Goal: Information Seeking & Learning: Learn about a topic

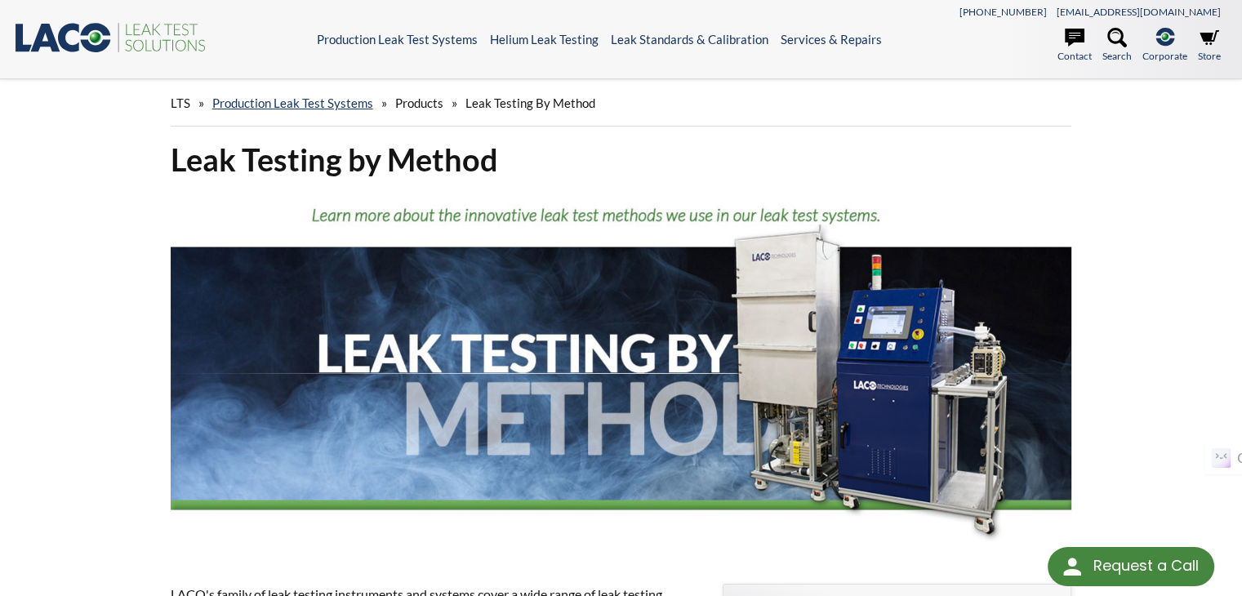
click at [866, 155] on h1 "Leak Testing by Method" at bounding box center [622, 160] width 902 height 40
click at [503, 103] on span "Leak Testing by Method" at bounding box center [531, 103] width 130 height 15
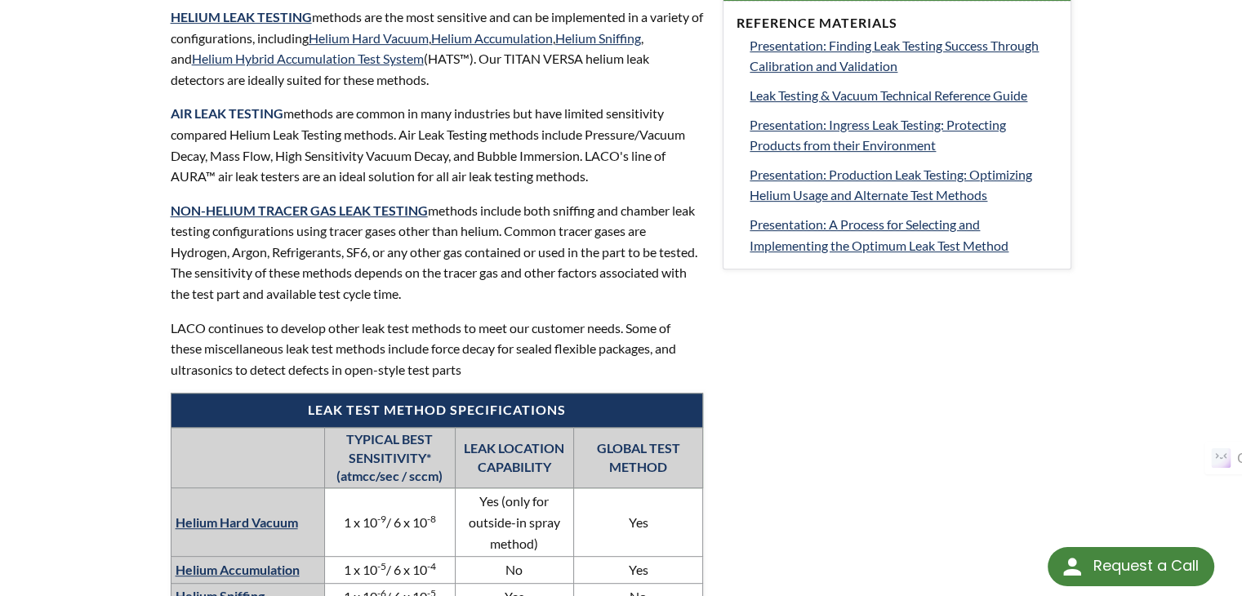
scroll to position [435, 0]
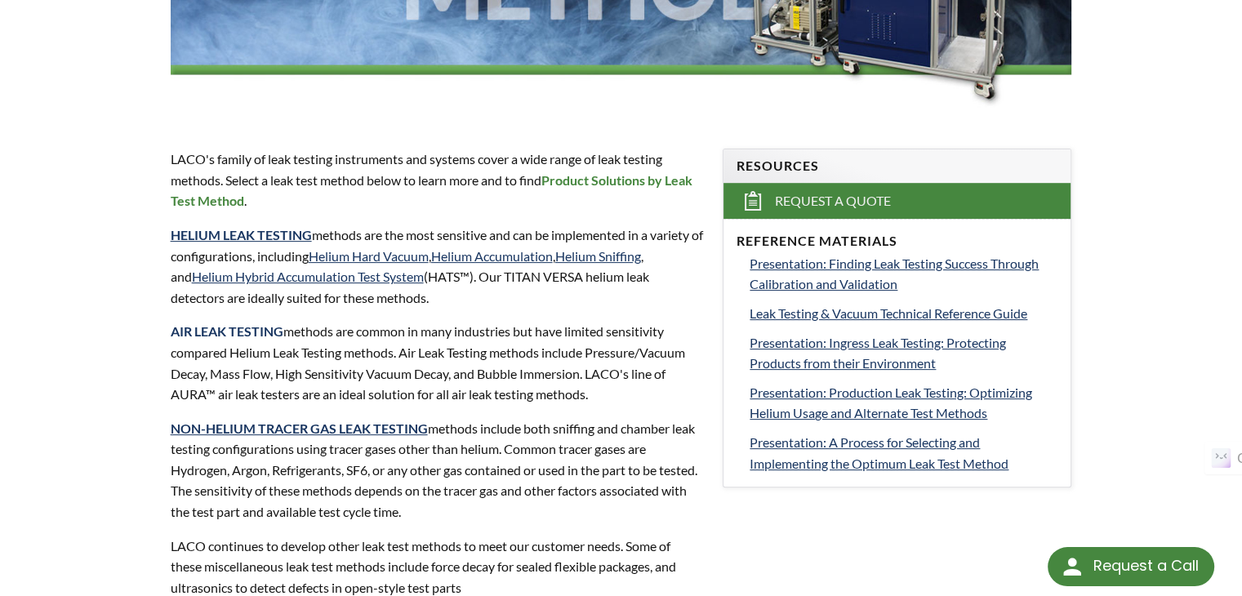
click at [269, 334] on strong "AIR LEAK TESTING" at bounding box center [227, 331] width 113 height 16
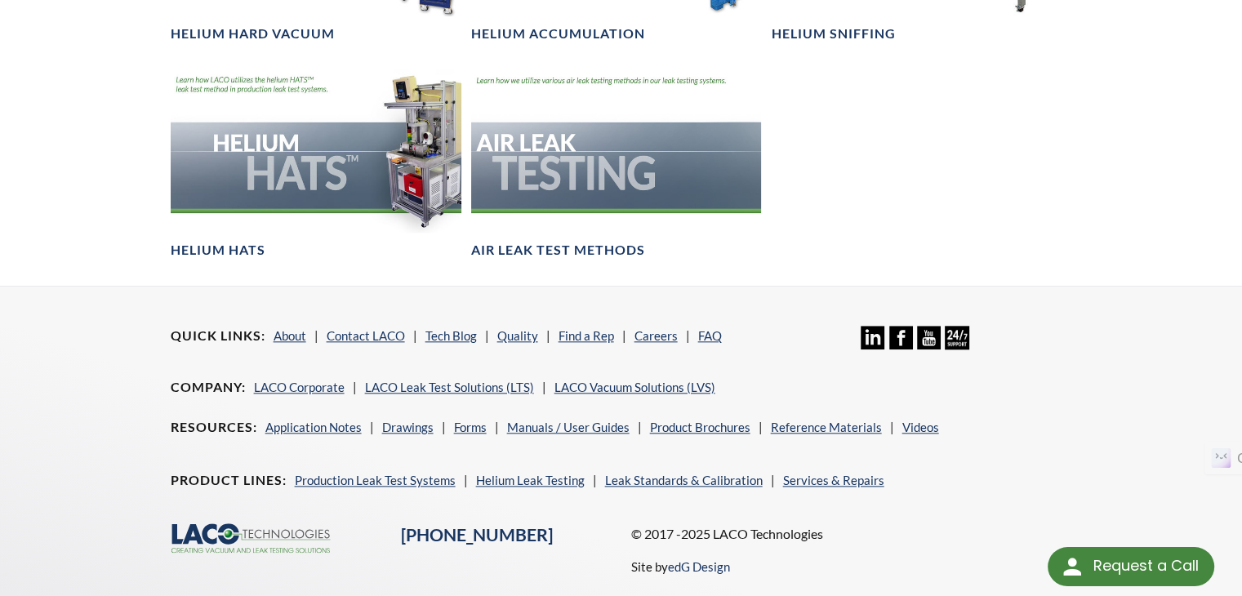
scroll to position [1742, 0]
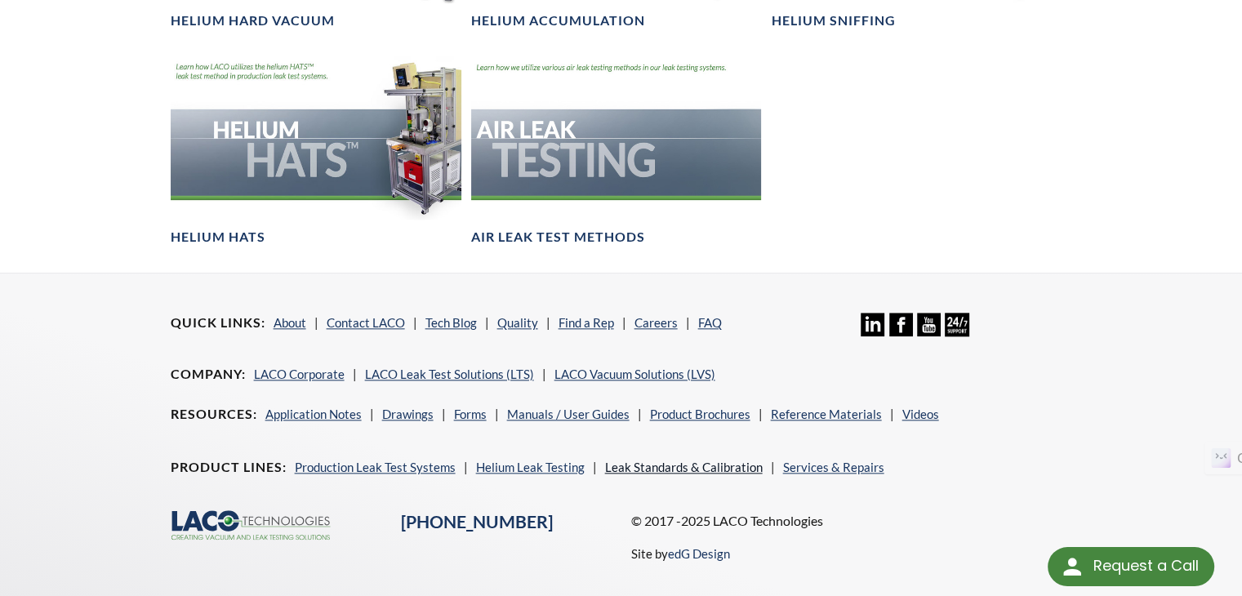
click at [679, 468] on link "Leak Standards & Calibration" at bounding box center [684, 467] width 158 height 15
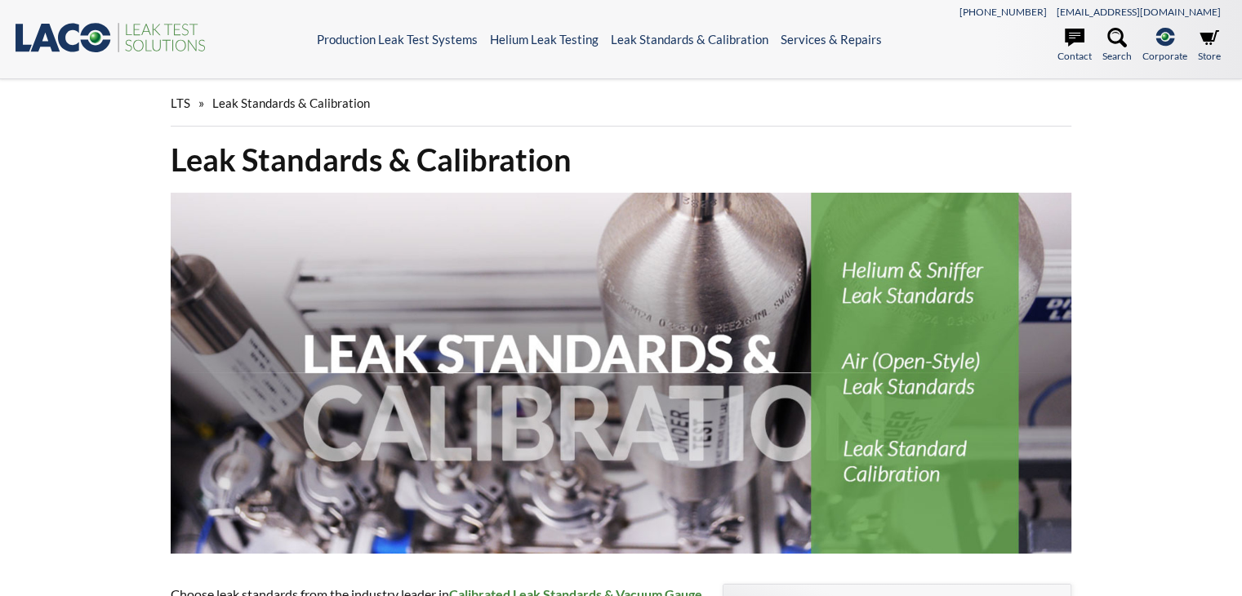
select select "Tiện ích dịch ngôn ngữ"
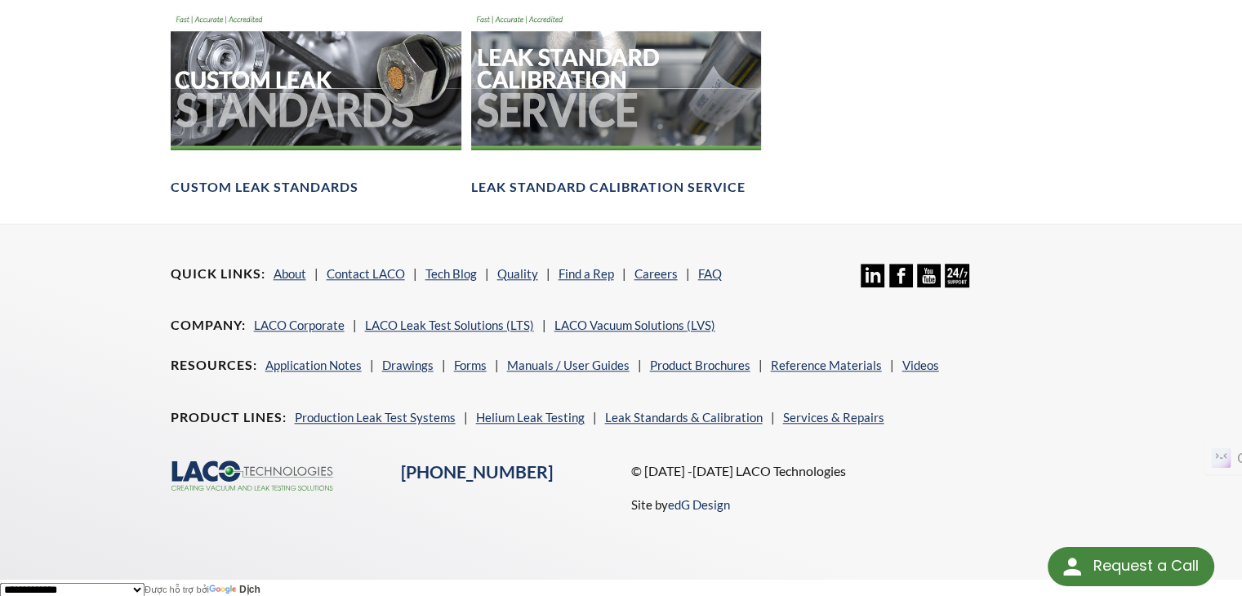
scroll to position [987, 0]
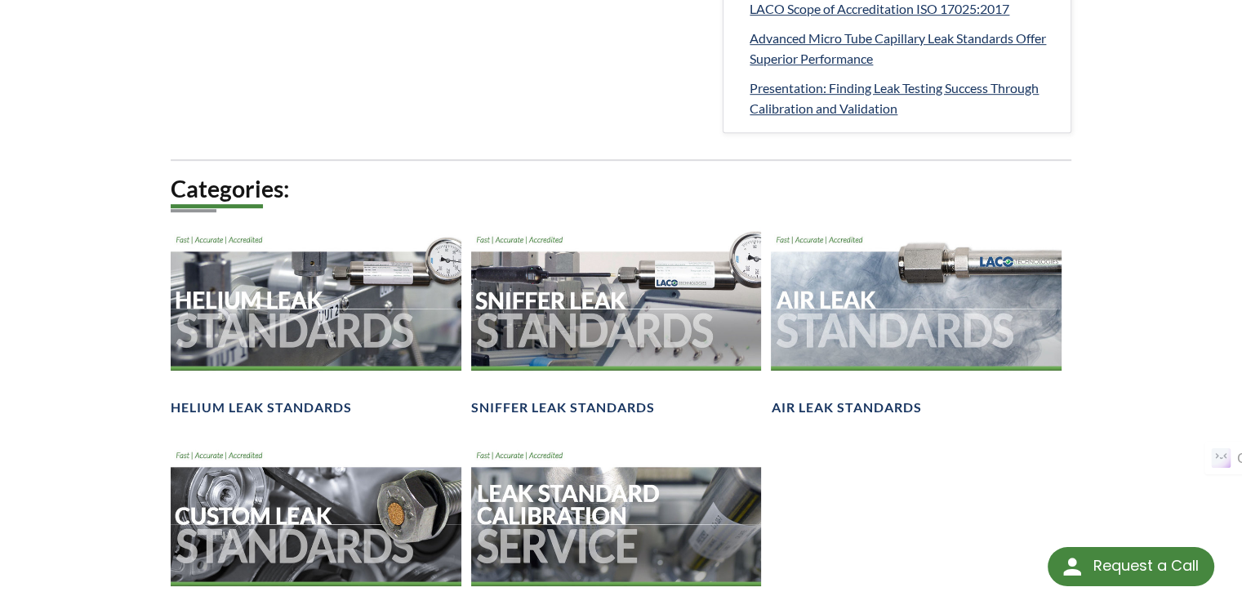
click at [621, 195] on h2 "Categories:" at bounding box center [622, 189] width 902 height 30
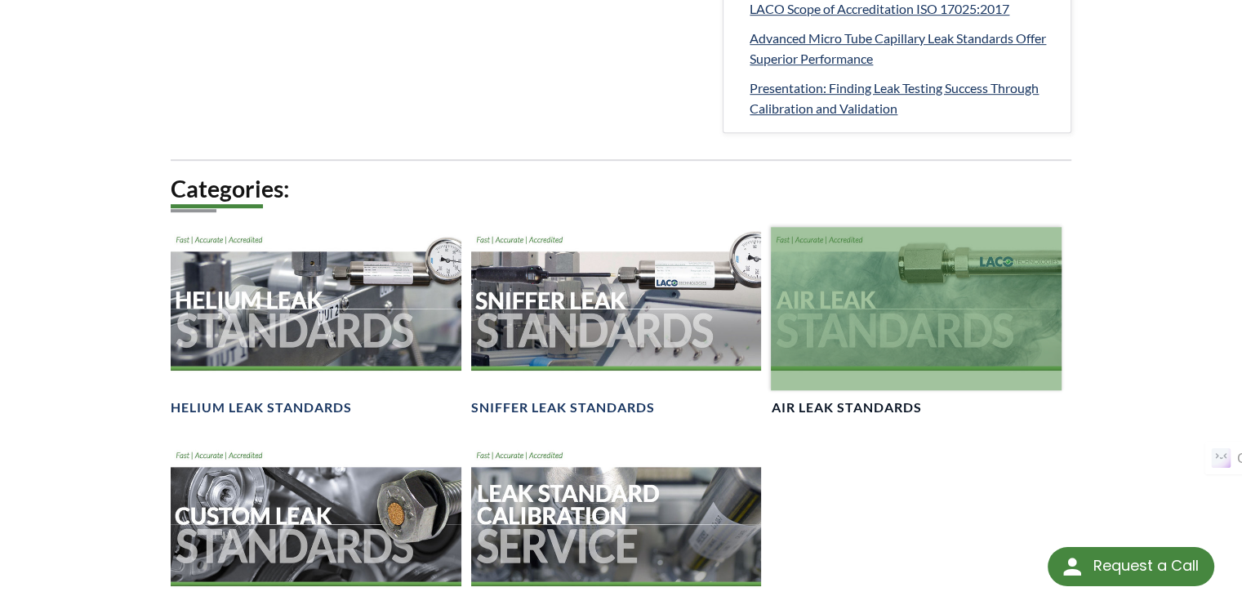
click at [890, 336] on div at bounding box center [916, 308] width 291 height 163
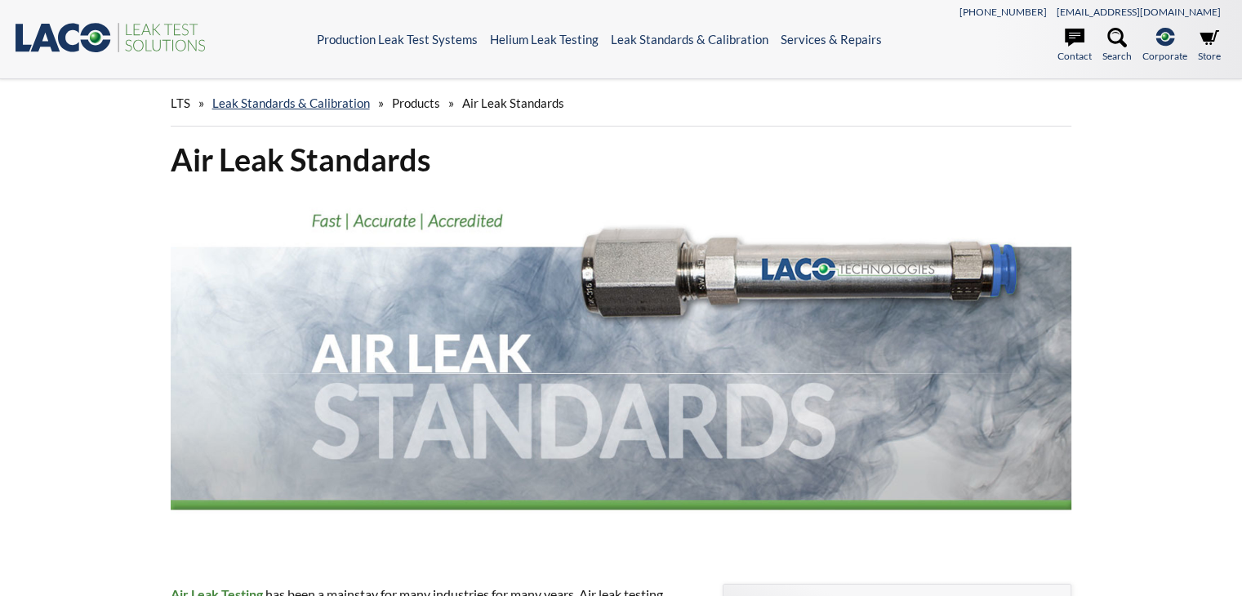
select select "Tiện ích dịch ngôn ngữ"
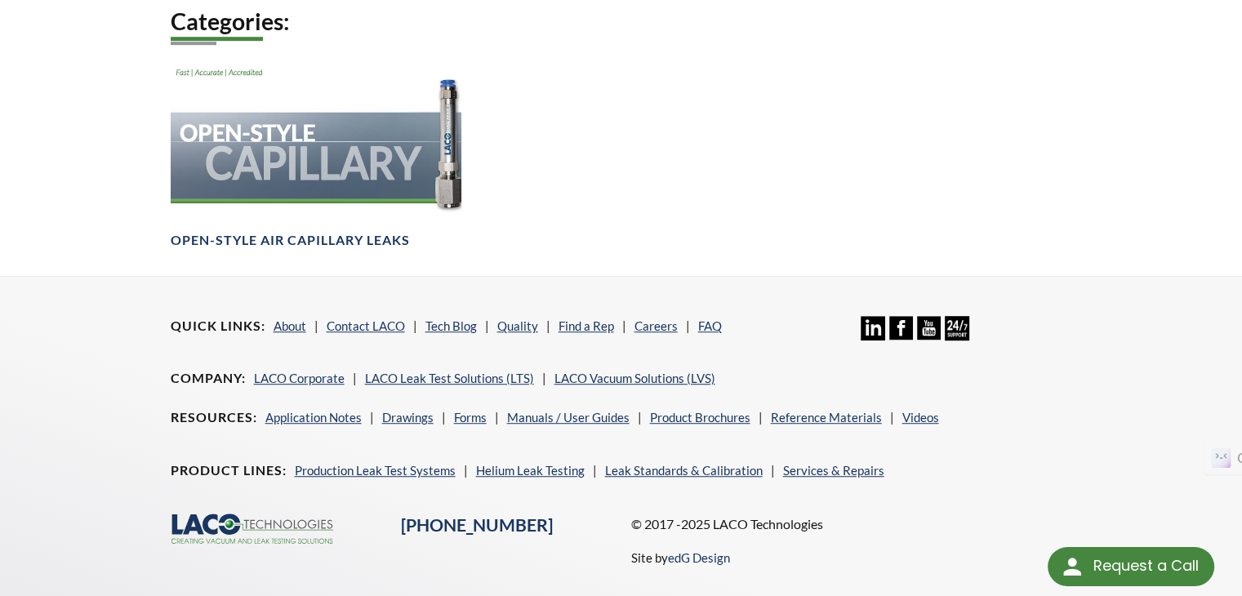
scroll to position [1046, 0]
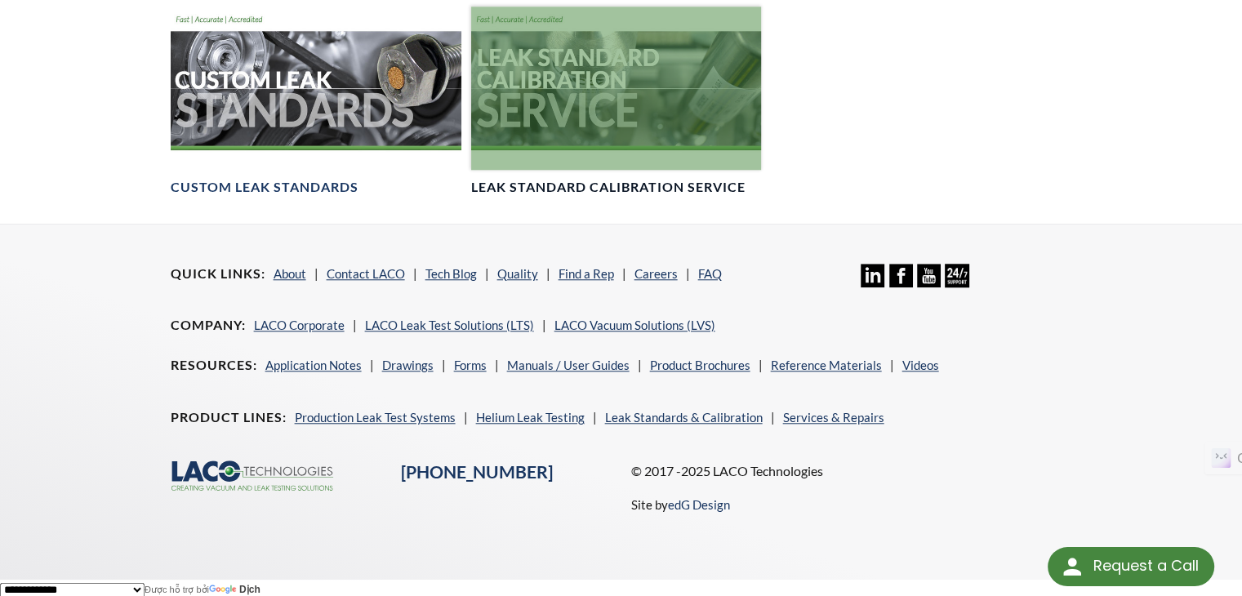
scroll to position [1205, 0]
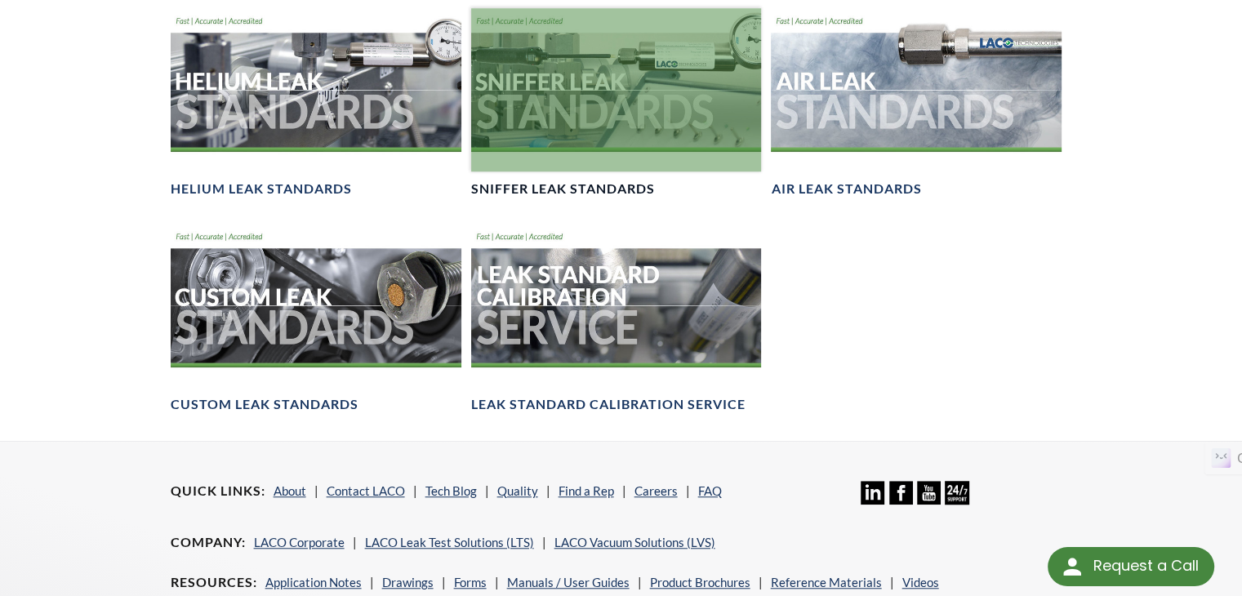
click at [604, 138] on div at bounding box center [616, 89] width 291 height 163
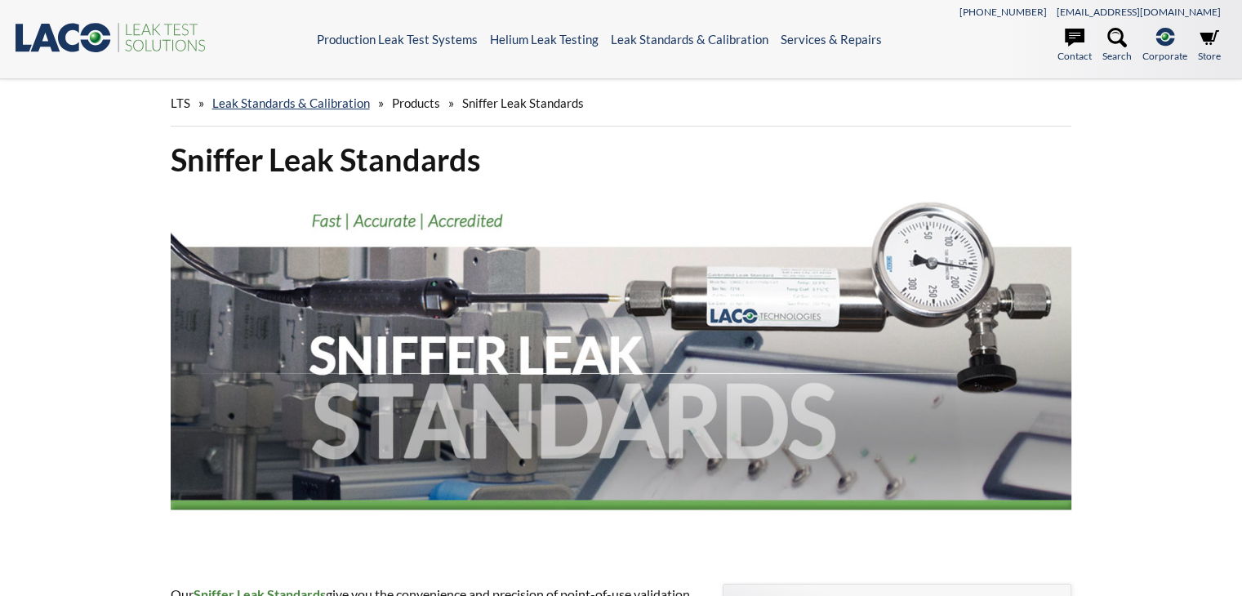
select select "Tiện ích dịch ngôn ngữ"
click at [394, 229] on img at bounding box center [622, 373] width 902 height 361
click at [395, 229] on img at bounding box center [622, 373] width 902 height 361
click at [481, 158] on h1 "Sniffer Leak Standards" at bounding box center [622, 160] width 902 height 40
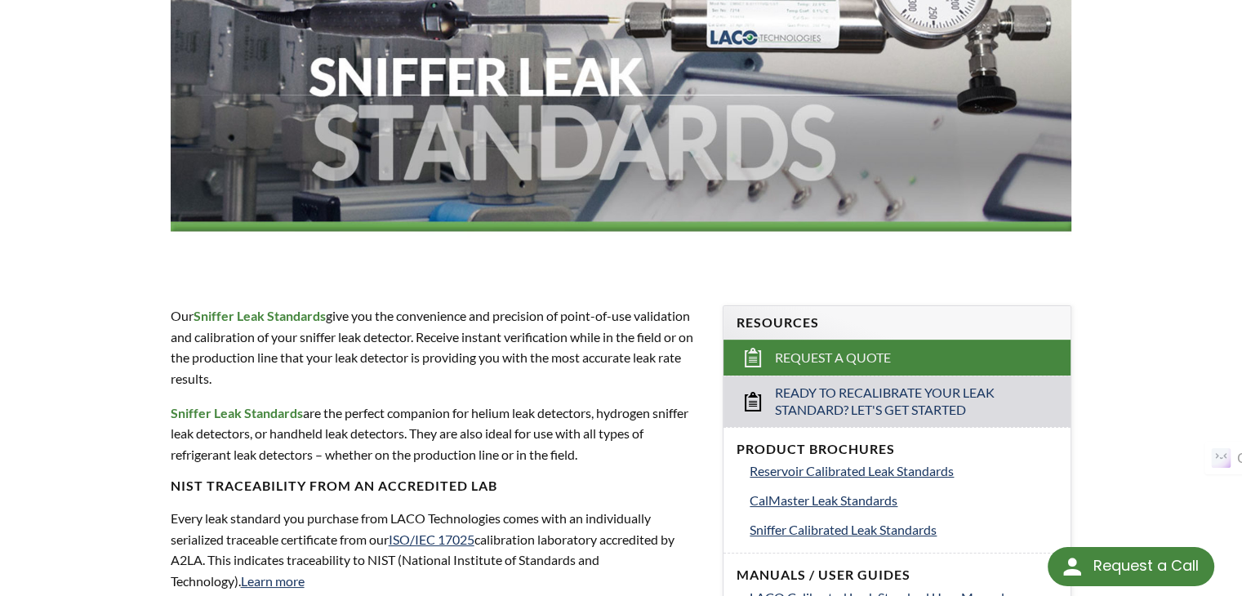
scroll to position [435, 0]
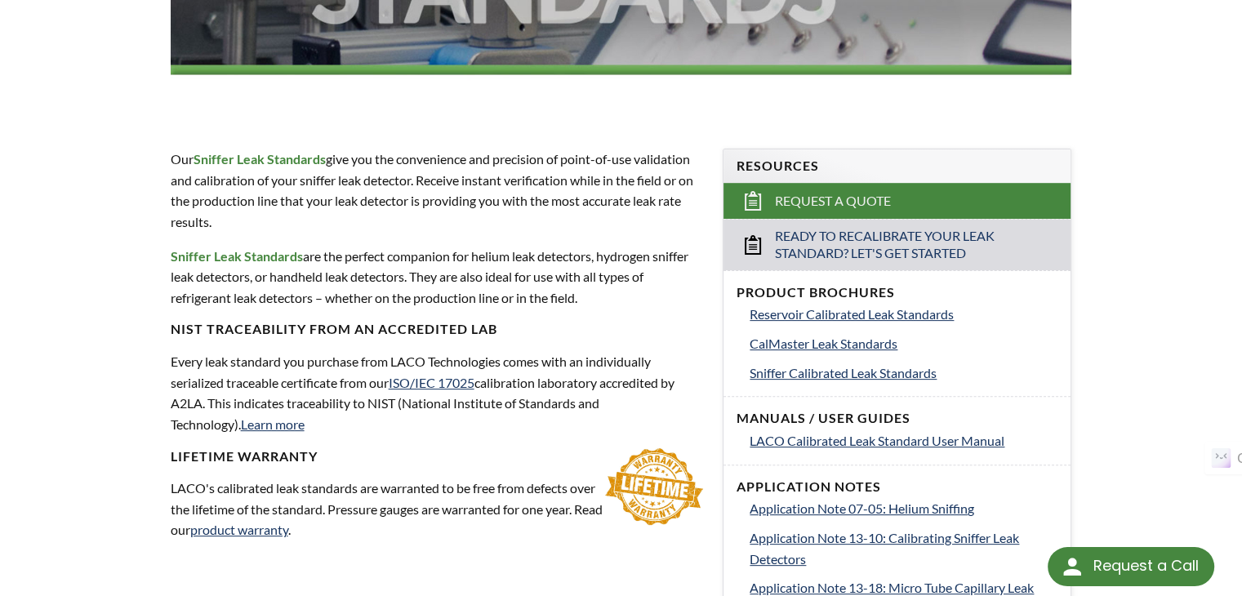
drag, startPoint x: 187, startPoint y: 246, endPoint x: 198, endPoint y: 247, distance: 11.5
click at [189, 248] on strong "Sniffer Leak Standards" at bounding box center [237, 256] width 132 height 16
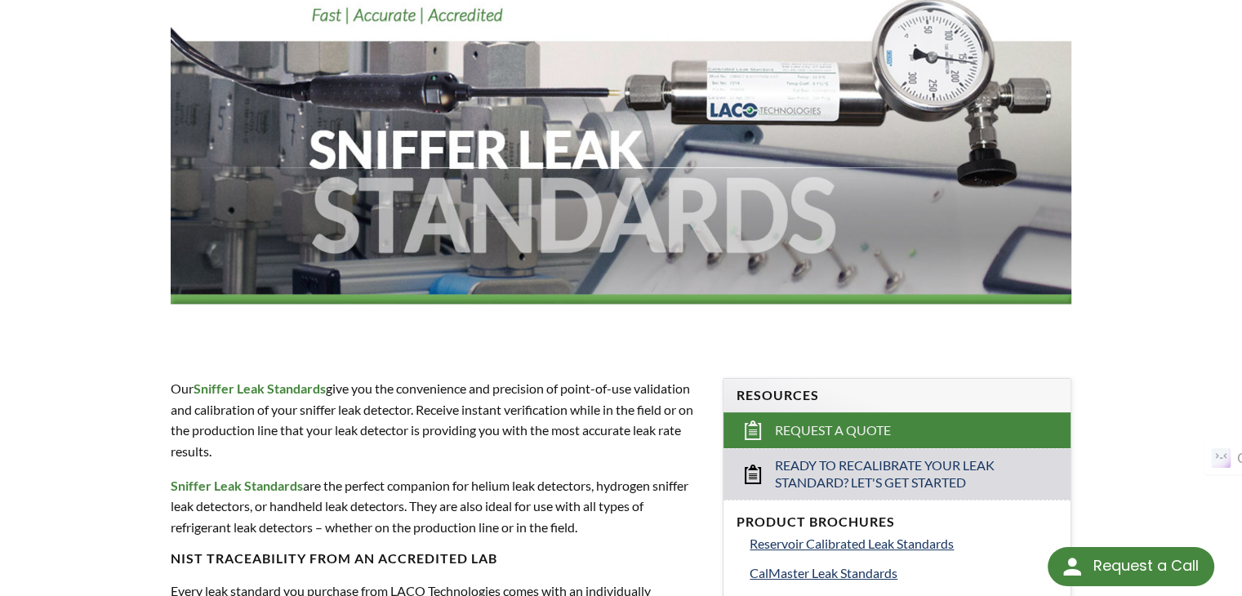
scroll to position [217, 0]
